Goal: Use online tool/utility

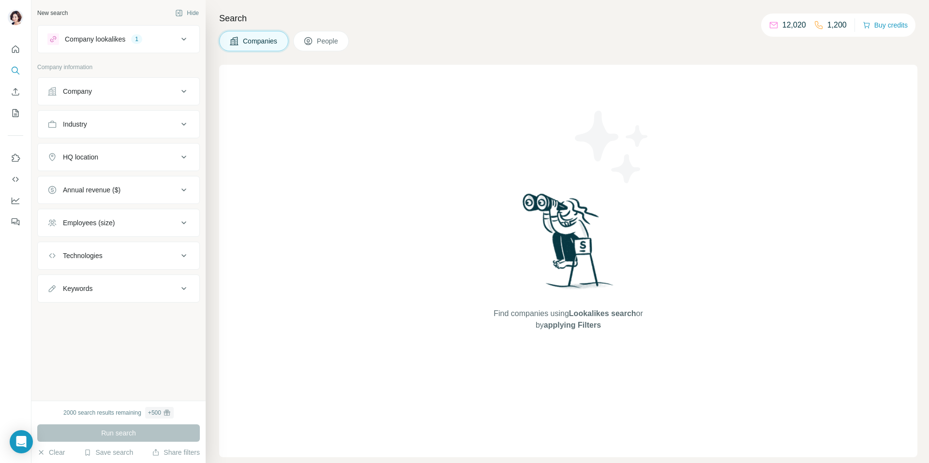
click at [116, 324] on div "New search Hide Company lookalikes 1 Company information Company Industry HQ lo…" at bounding box center [118, 200] width 174 height 401
click at [105, 435] on div "Run search" at bounding box center [118, 433] width 163 height 17
click at [117, 438] on div "Run search" at bounding box center [118, 433] width 163 height 17
click at [116, 432] on div "Run search" at bounding box center [118, 433] width 163 height 17
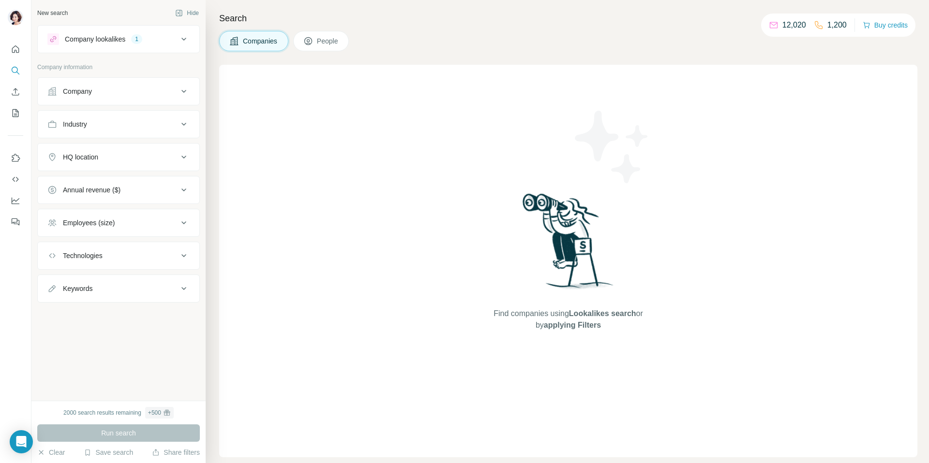
click at [388, 274] on div "Find companies using Lookalikes search or by applying Filters" at bounding box center [568, 261] width 698 height 393
click at [182, 40] on icon at bounding box center [184, 39] width 12 height 12
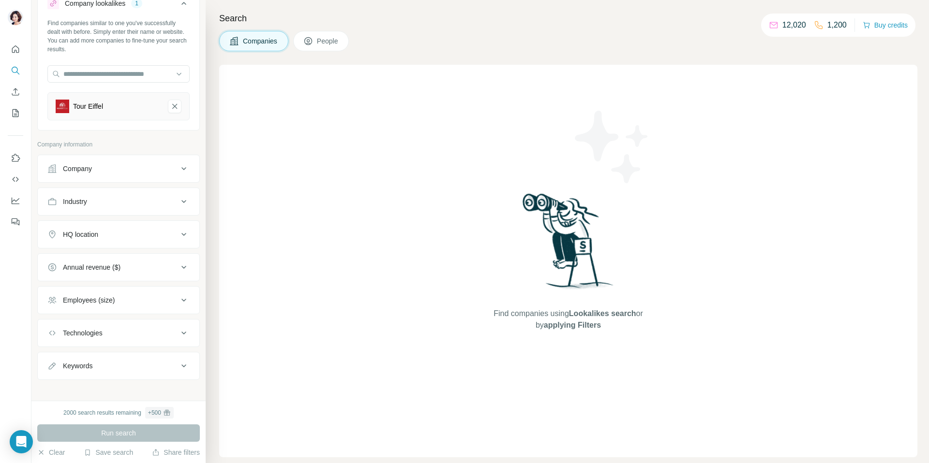
scroll to position [42, 0]
